Goal: Task Accomplishment & Management: Manage account settings

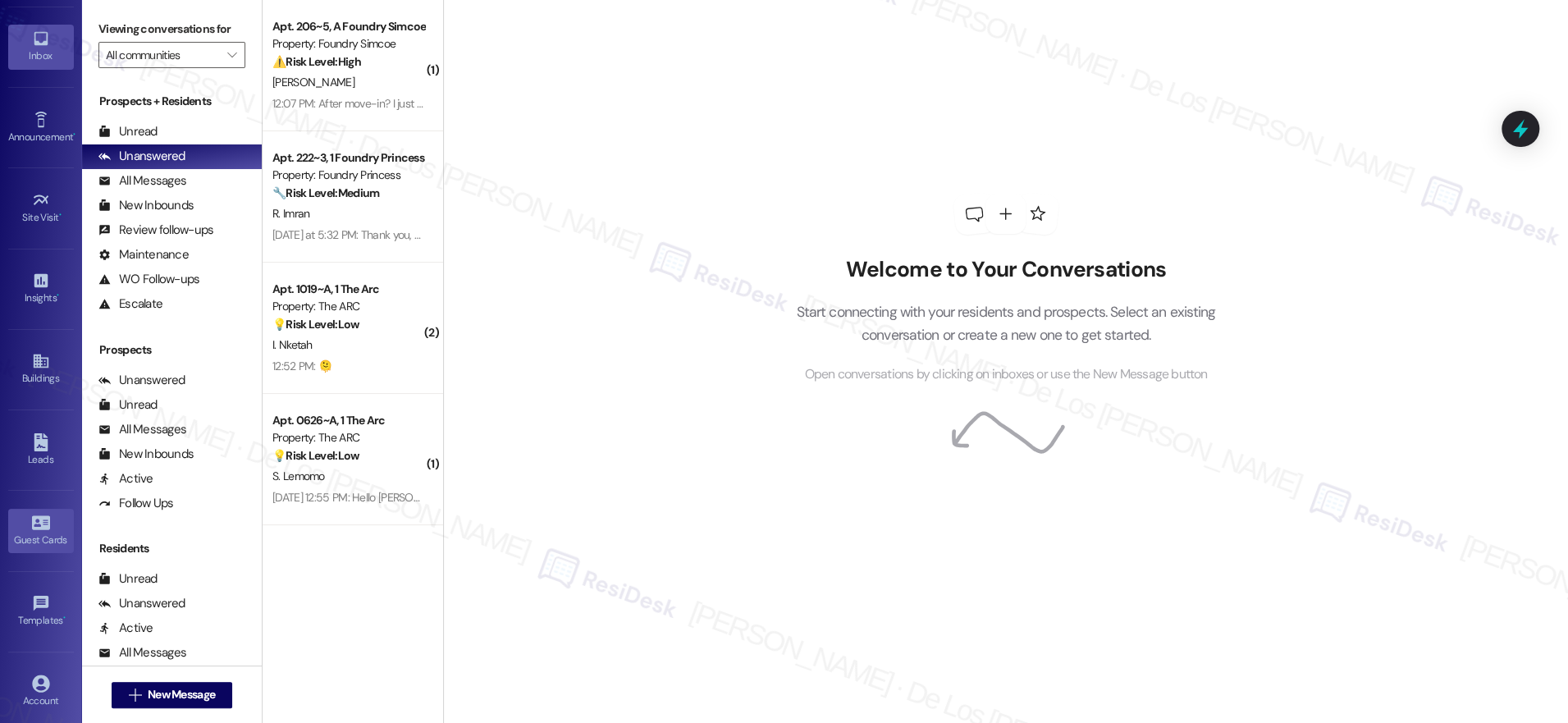
scroll to position [132, 0]
click at [30, 611] on div "Account" at bounding box center [41, 619] width 82 height 17
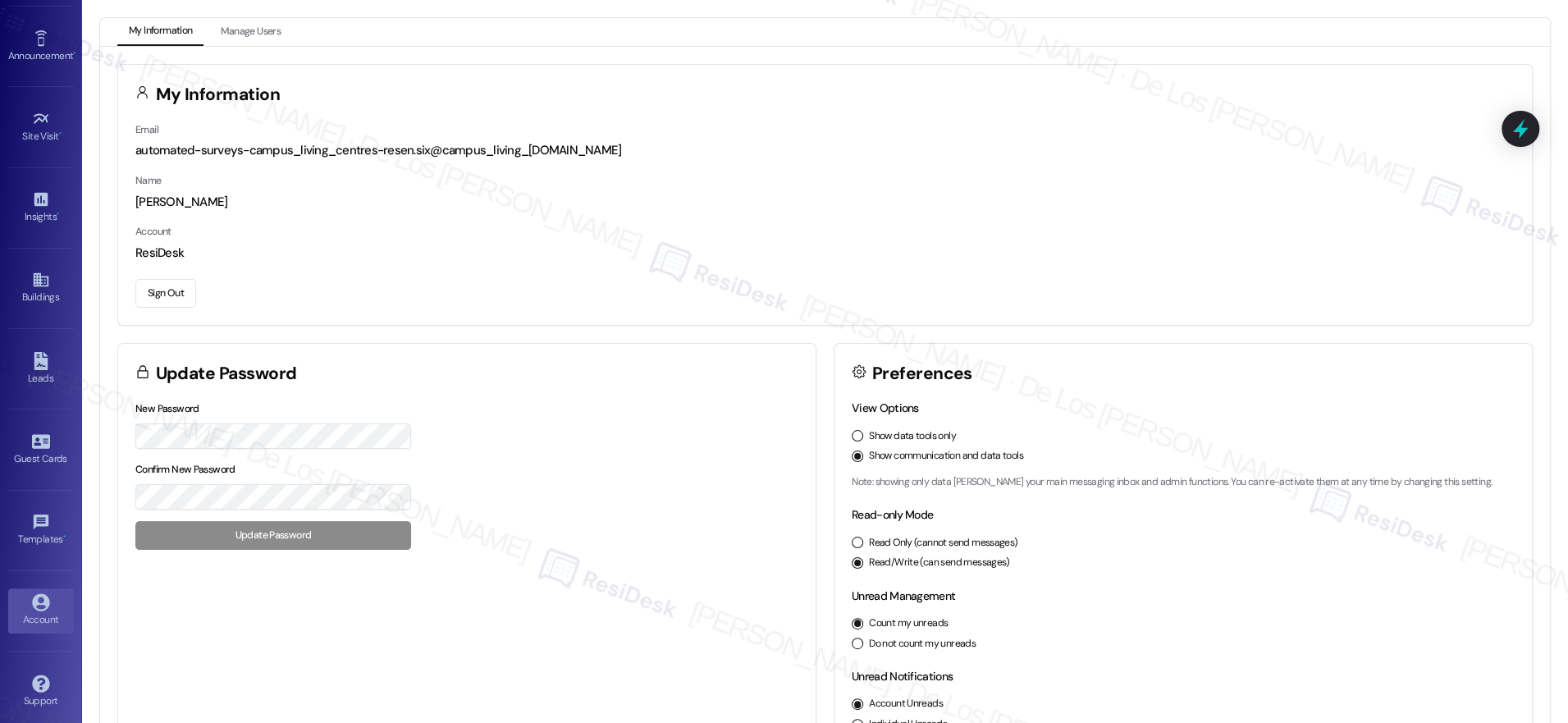
click at [170, 297] on button "Sign Out" at bounding box center [165, 293] width 61 height 29
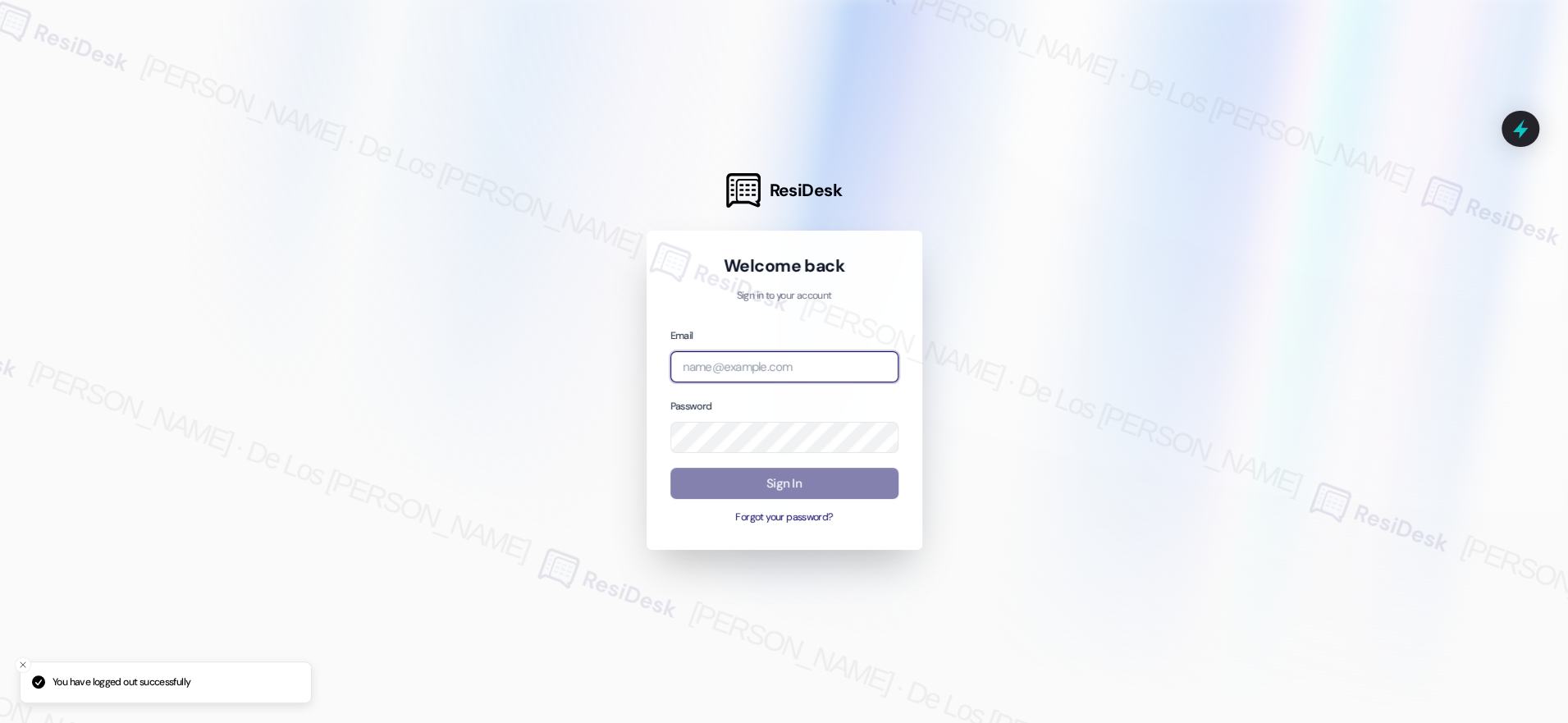
click at [821, 362] on input "email" at bounding box center [784, 366] width 228 height 32
click at [781, 378] on input "email" at bounding box center [784, 366] width 228 height 32
click at [1003, 547] on div at bounding box center [784, 362] width 1568 height 723
click at [790, 369] on input "email" at bounding box center [784, 366] width 228 height 32
paste input "automated-surveys-res_prop-jessel.delossantos@res_prop.com"
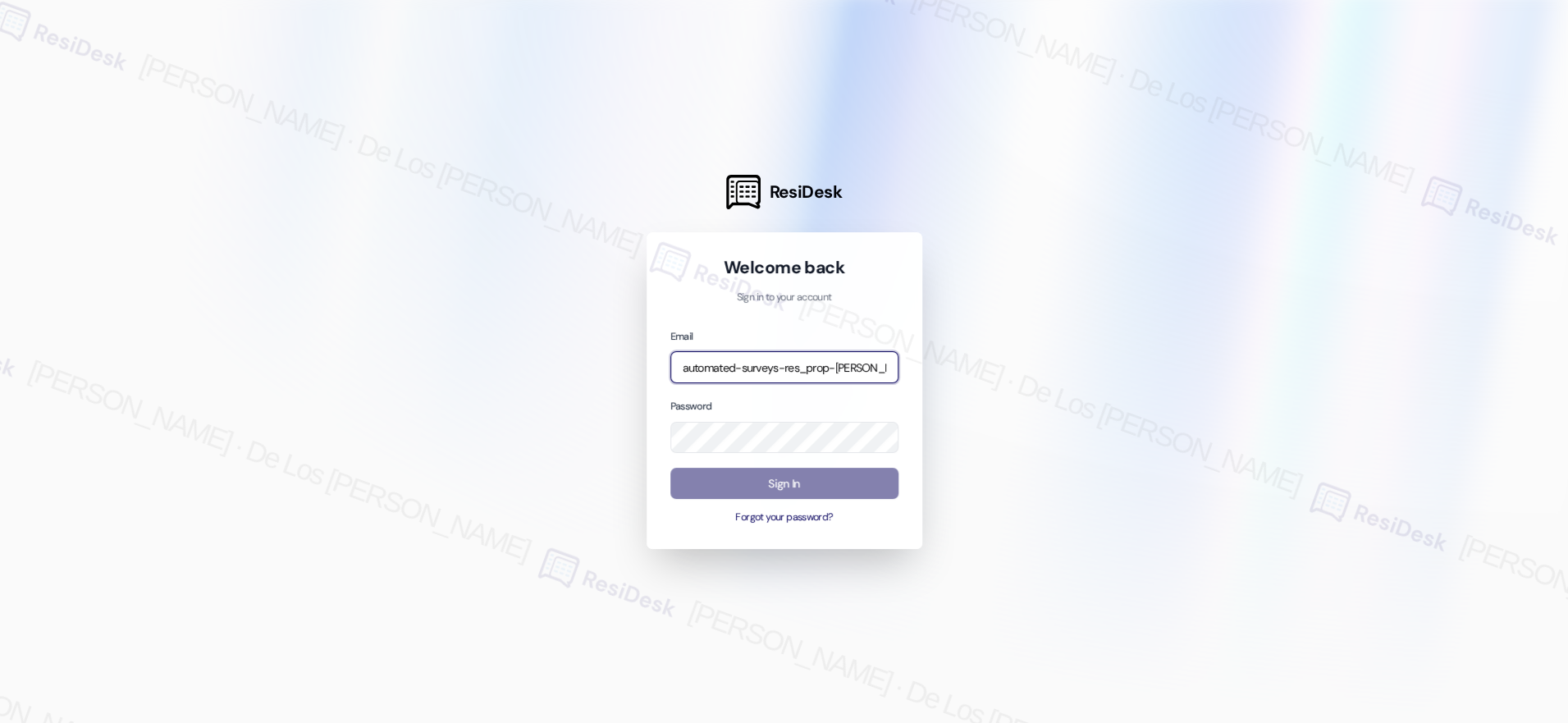
scroll to position [0, 111]
type input "automated-surveys-res_prop-jessel.delossantos@res_prop.com"
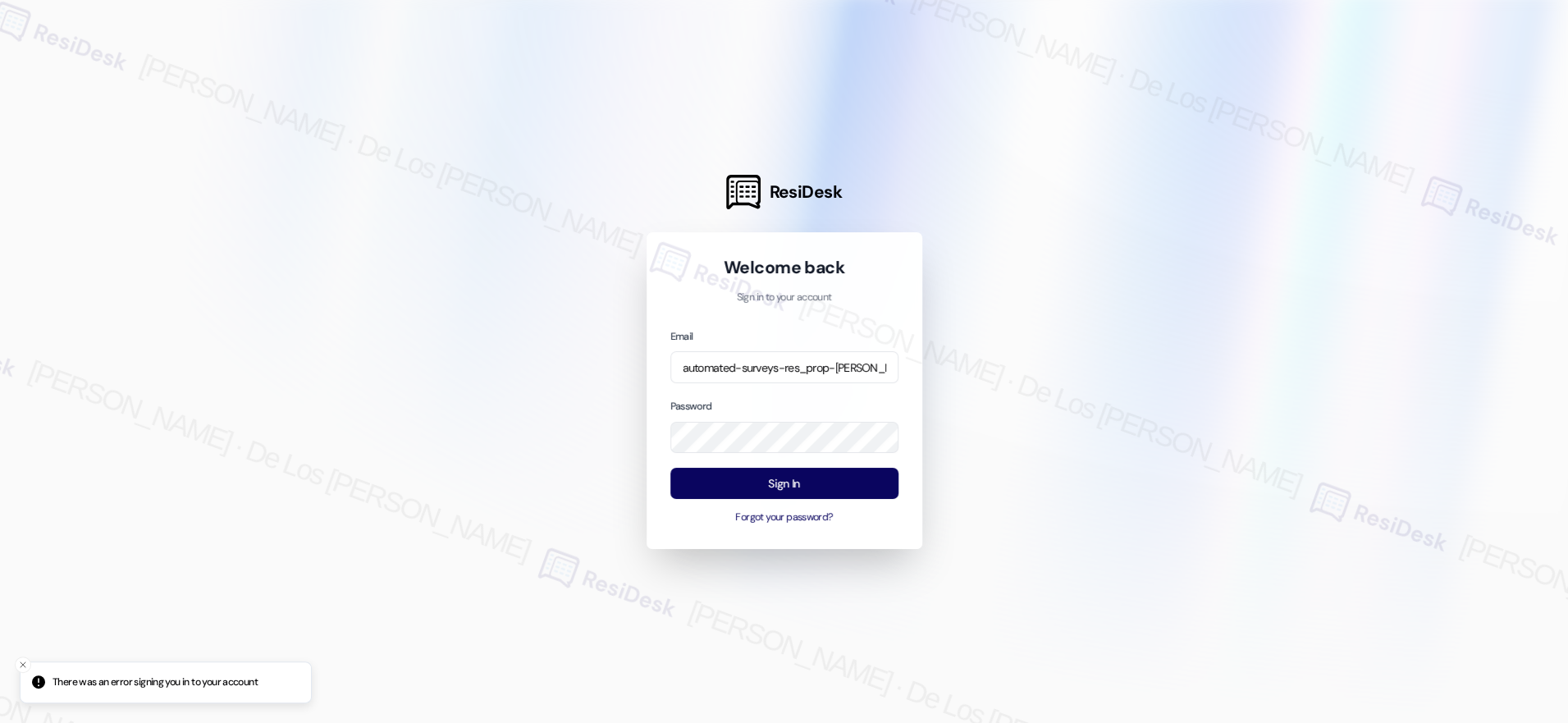
drag, startPoint x: 1447, startPoint y: 261, endPoint x: 1043, endPoint y: 362, distance: 416.4
click at [1446, 261] on div at bounding box center [784, 362] width 1568 height 723
click at [603, 418] on div "ResiDesk Welcome back Sign in to your account Email automated-surveys-res_prop-…" at bounding box center [784, 362] width 1568 height 723
drag, startPoint x: 1071, startPoint y: 436, endPoint x: 1058, endPoint y: 440, distance: 13.6
click at [1063, 439] on div at bounding box center [784, 362] width 1568 height 723
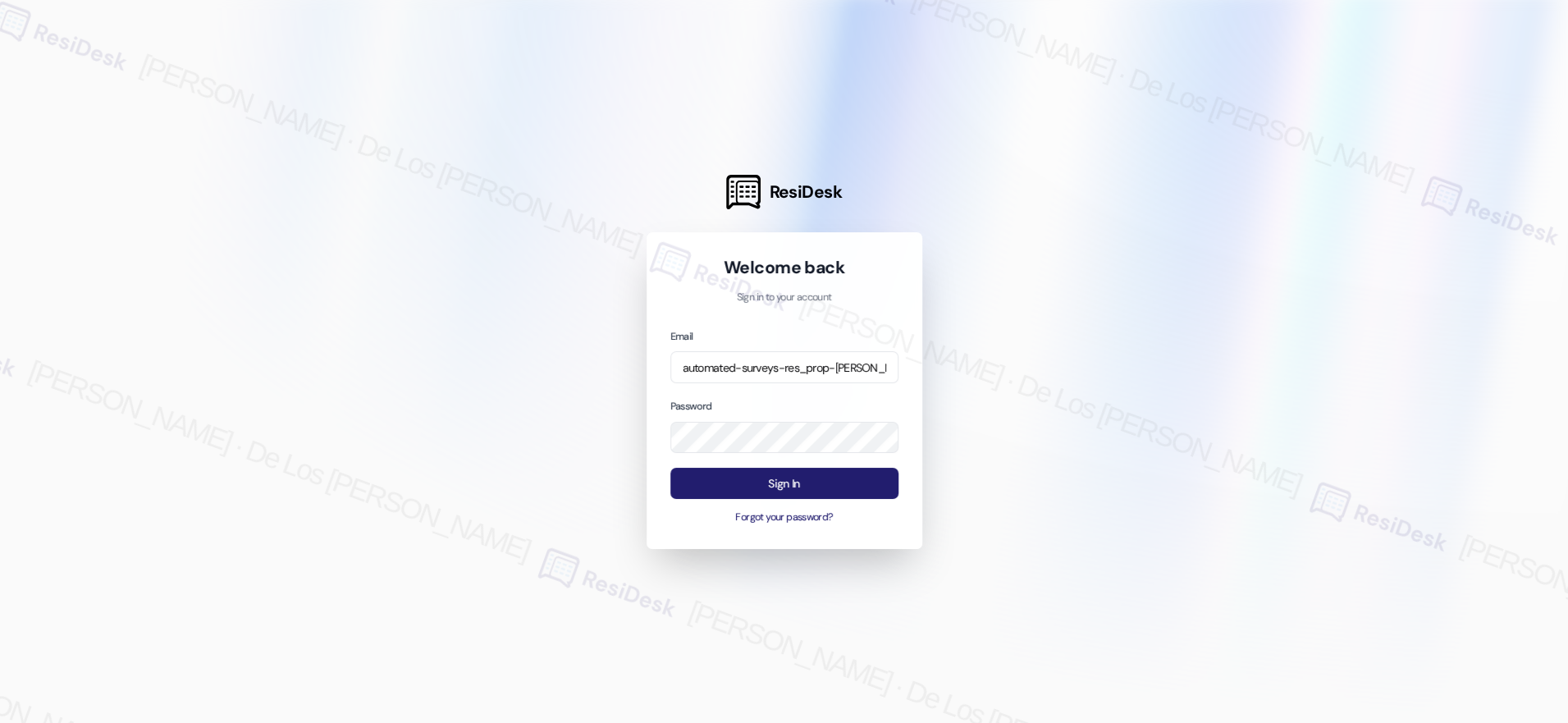
click at [861, 475] on button "Sign In" at bounding box center [784, 484] width 228 height 32
